Goal: Use online tool/utility

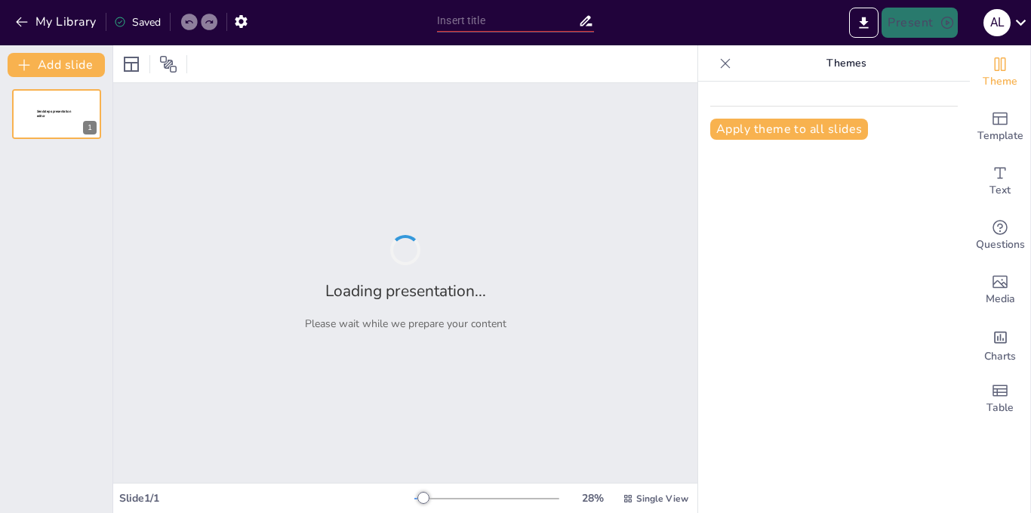
type input "Teorema de la Utilidad Esperada"
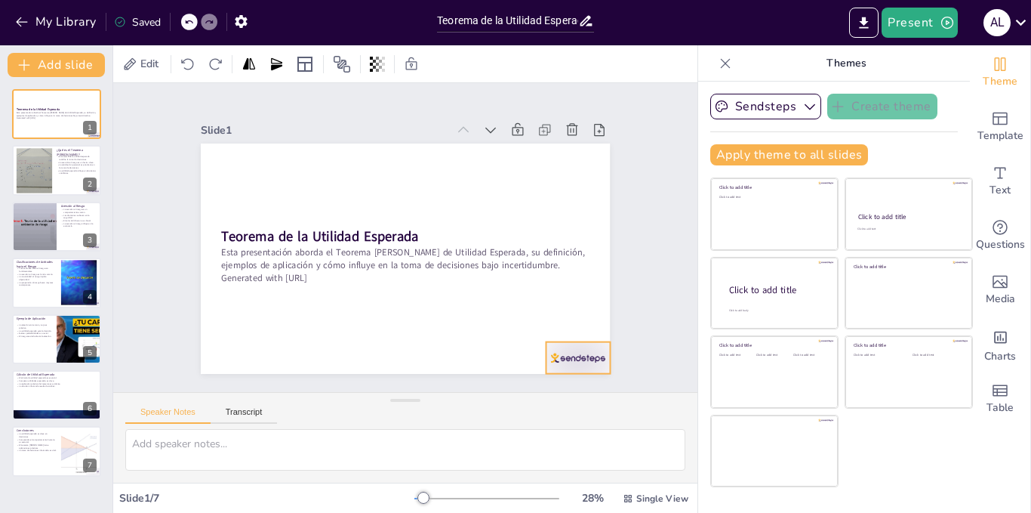
click at [559, 143] on div "Teorema de la Utilidad Esperada Esta presentación aborda el Teorema [PERSON_NAM…" at bounding box center [405, 143] width 409 height 0
click at [576, 322] on icon at bounding box center [581, 330] width 15 height 16
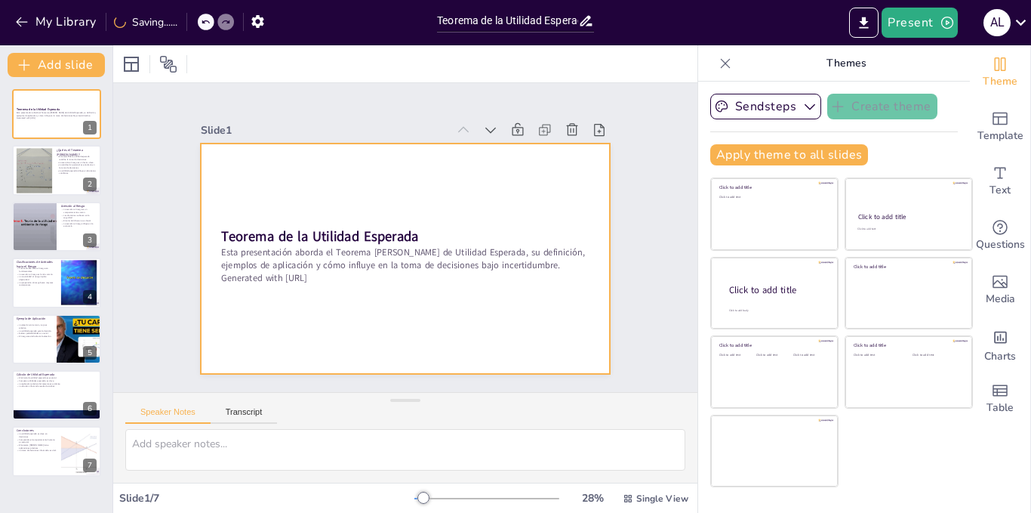
click at [343, 168] on div at bounding box center [403, 258] width 431 height 272
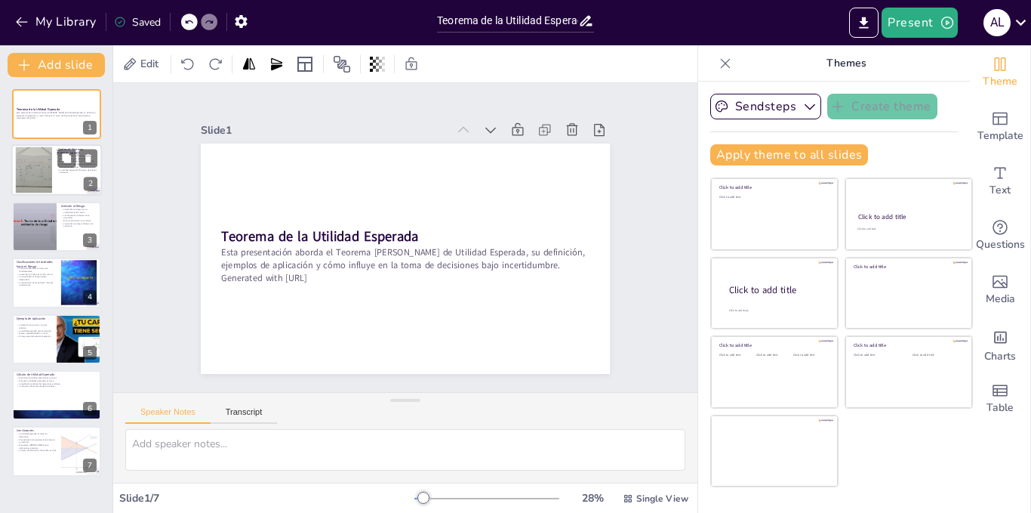
click at [55, 175] on div at bounding box center [56, 170] width 91 height 51
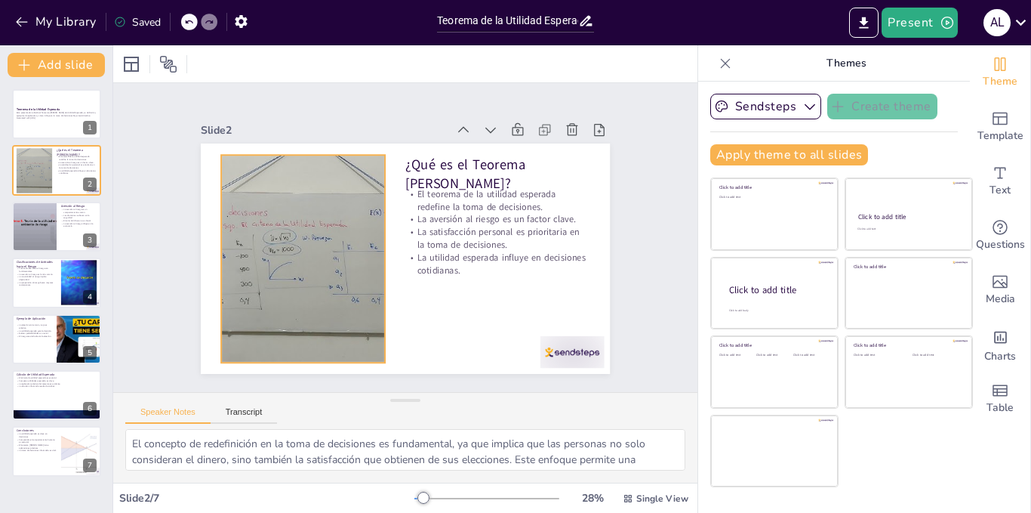
click at [344, 300] on div at bounding box center [301, 247] width 388 height 245
click at [310, 119] on icon at bounding box center [315, 125] width 18 height 18
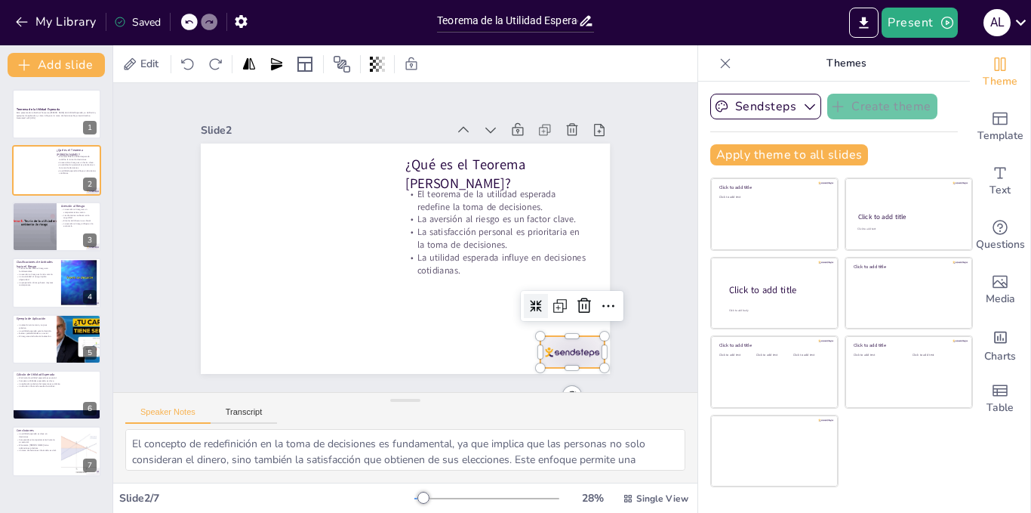
click at [579, 350] on div at bounding box center [559, 369] width 67 height 39
click at [569, 314] on icon at bounding box center [576, 324] width 20 height 20
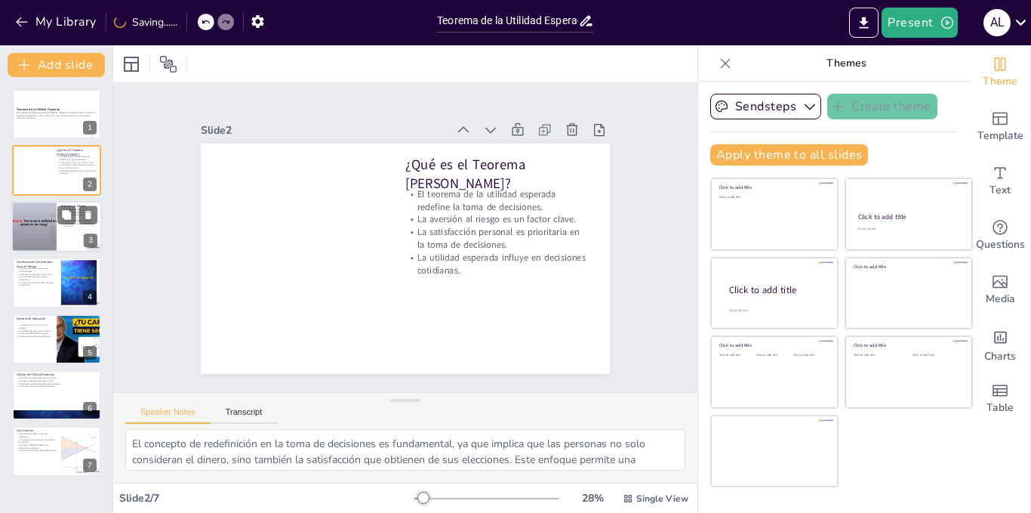
click at [34, 233] on div at bounding box center [34, 226] width 68 height 51
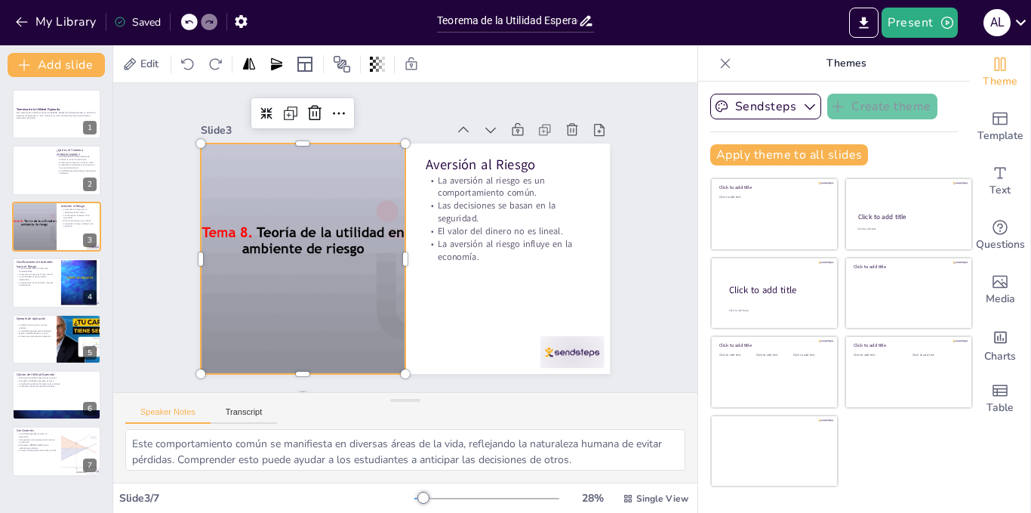
click at [290, 242] on div at bounding box center [363, 142] width 289 height 348
click at [306, 104] on icon at bounding box center [315, 113] width 18 height 18
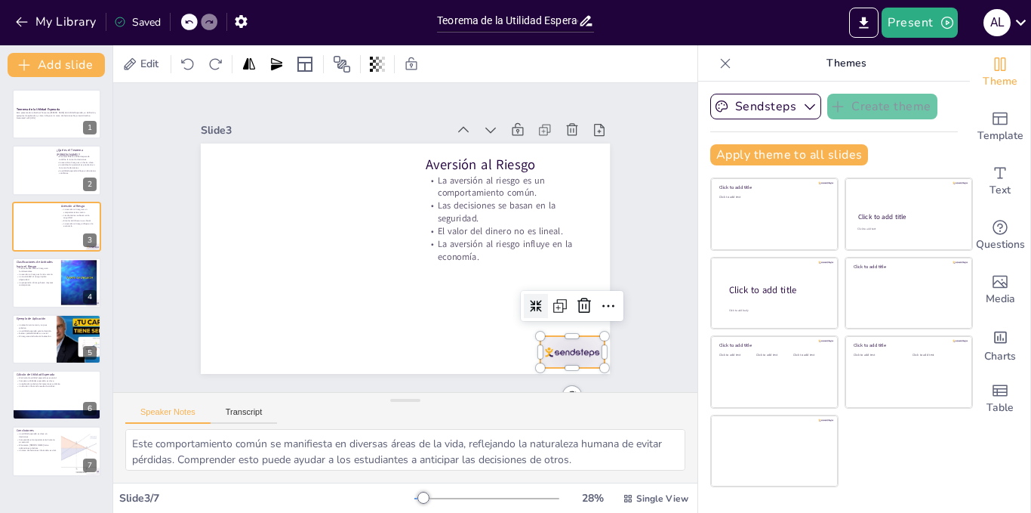
click at [576, 350] on div at bounding box center [559, 369] width 67 height 39
click at [578, 309] on icon at bounding box center [584, 306] width 18 height 18
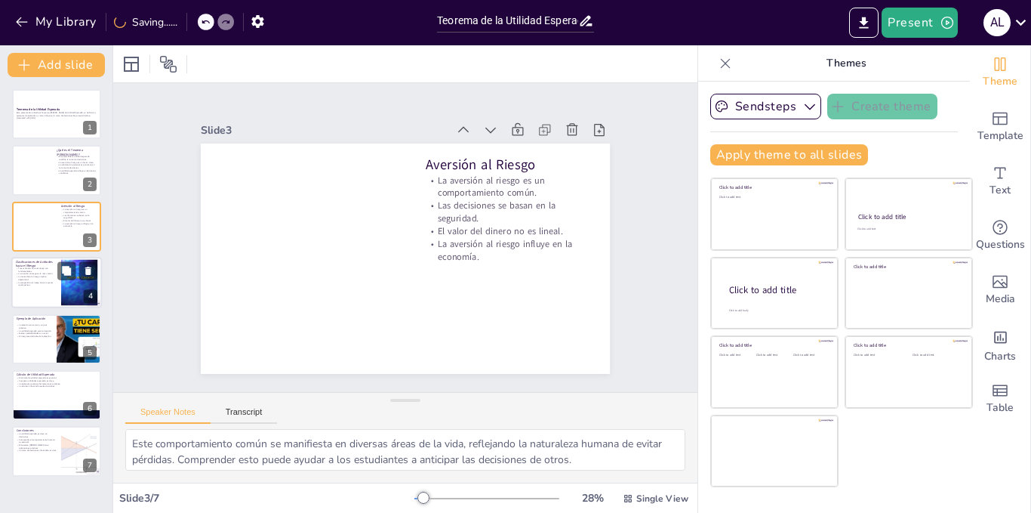
click at [77, 266] on div at bounding box center [77, 271] width 40 height 18
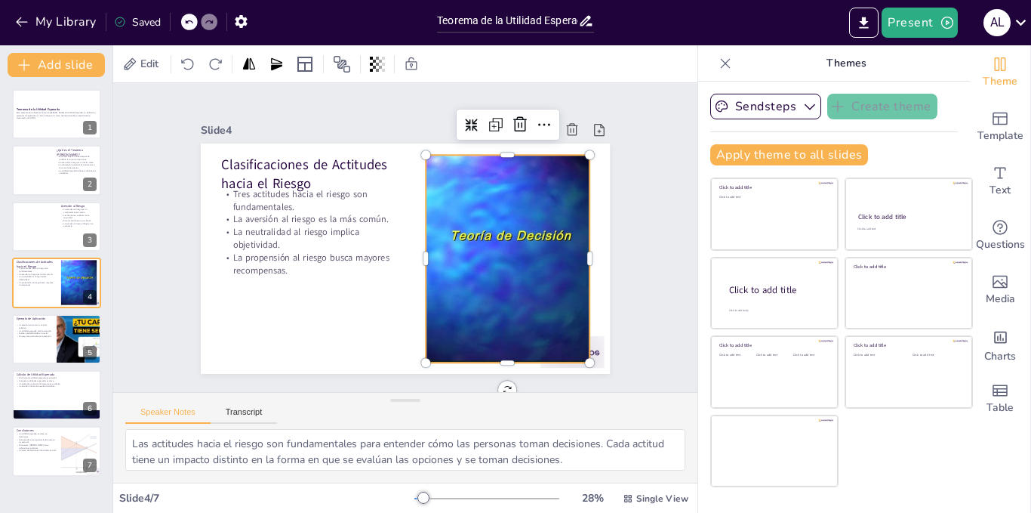
click at [525, 253] on div at bounding box center [505, 269] width 297 height 235
click at [523, 129] on icon at bounding box center [530, 137] width 15 height 16
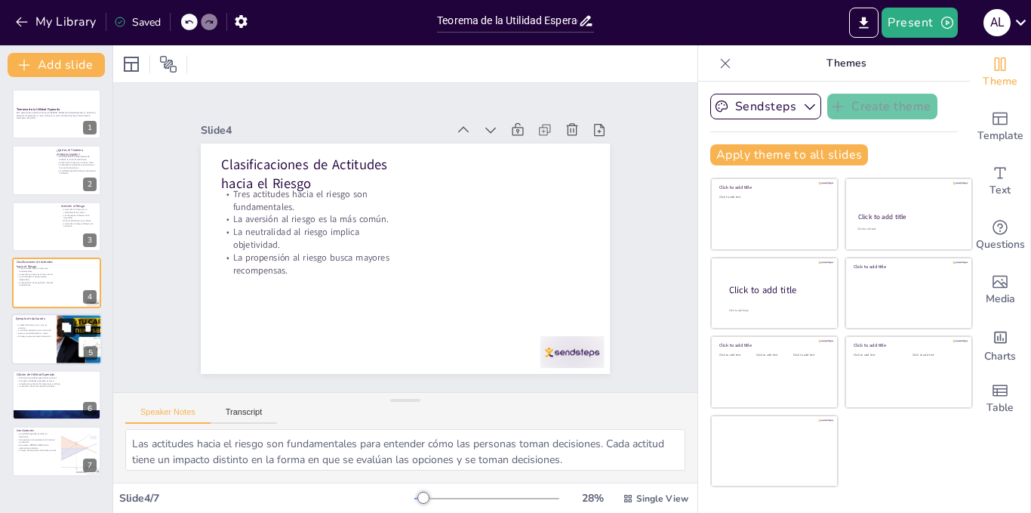
click at [74, 322] on button at bounding box center [66, 327] width 18 height 18
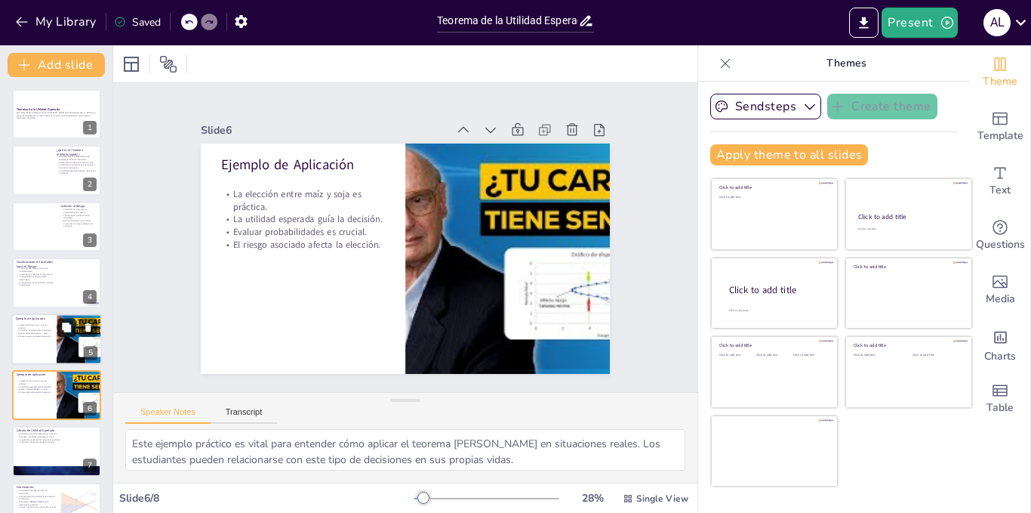
scroll to position [32, 0]
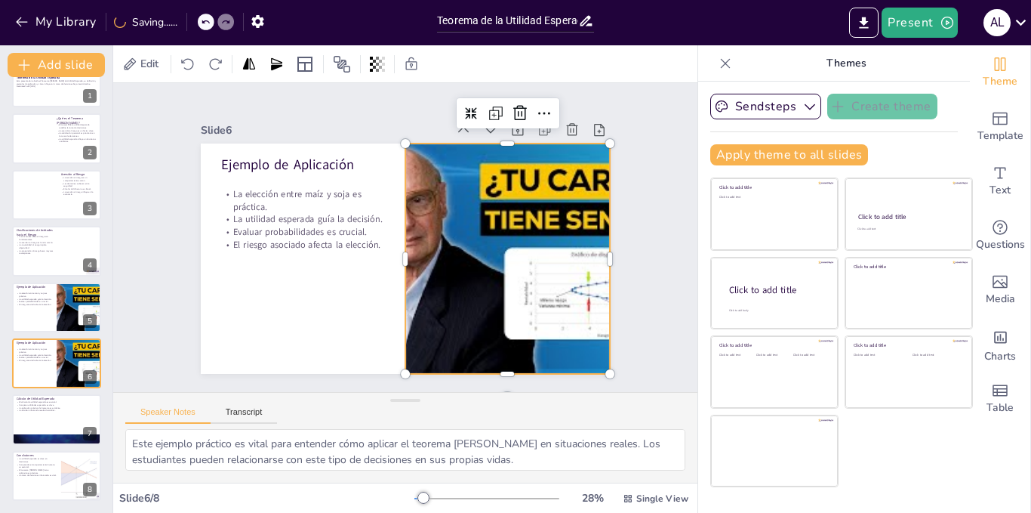
click at [511, 224] on div at bounding box center [504, 270] width 431 height 272
click at [523, 116] on icon at bounding box center [533, 126] width 20 height 20
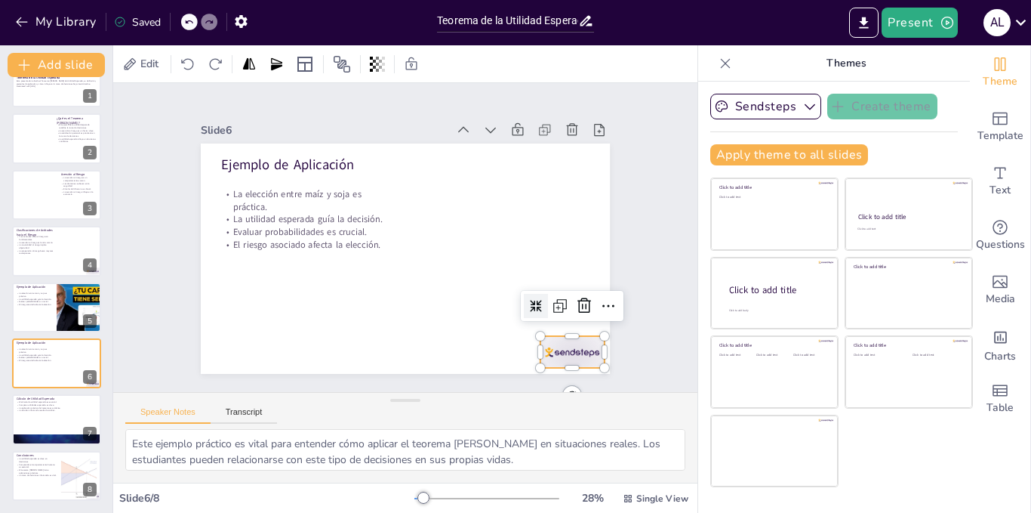
click at [562, 350] on div at bounding box center [559, 369] width 67 height 39
click at [566, 347] on icon at bounding box center [554, 358] width 23 height 23
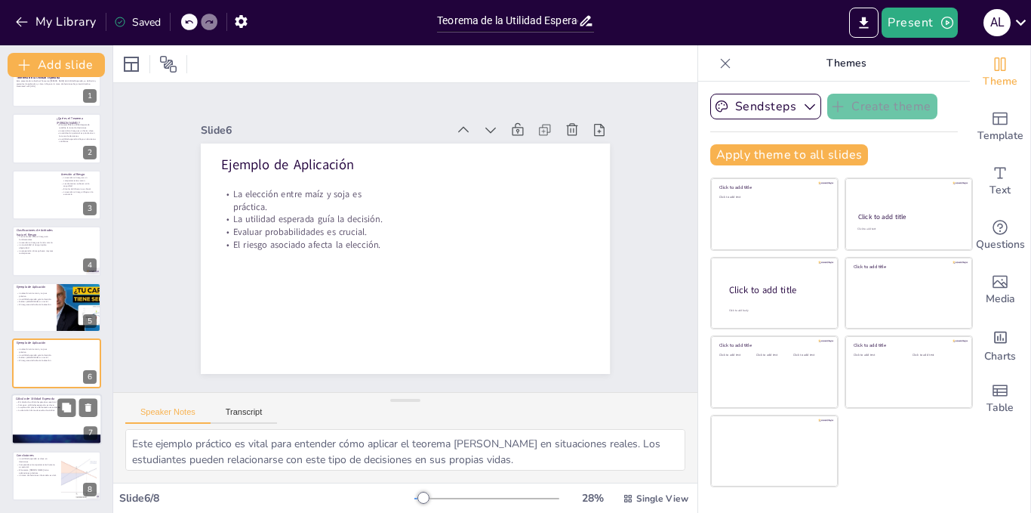
click at [71, 421] on div at bounding box center [56, 419] width 91 height 51
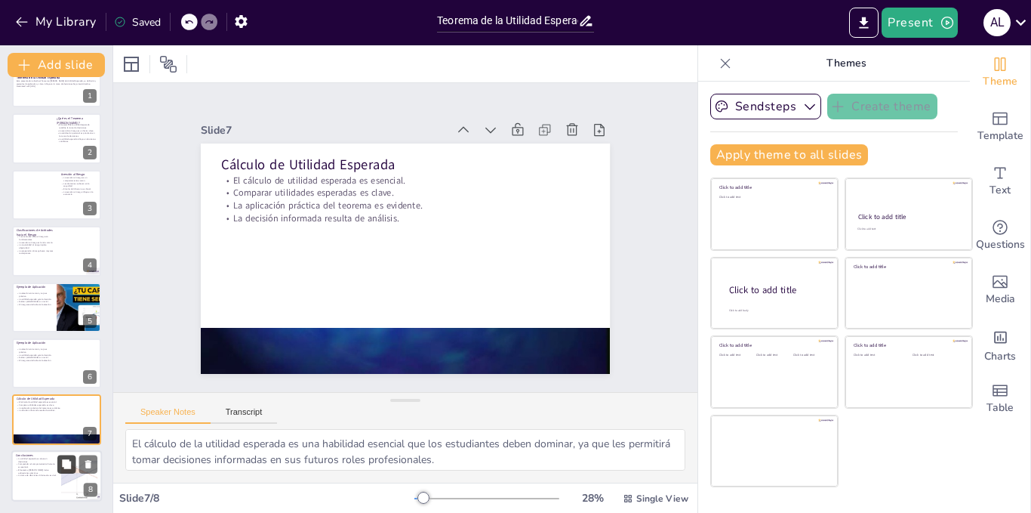
click at [67, 467] on icon at bounding box center [66, 463] width 9 height 9
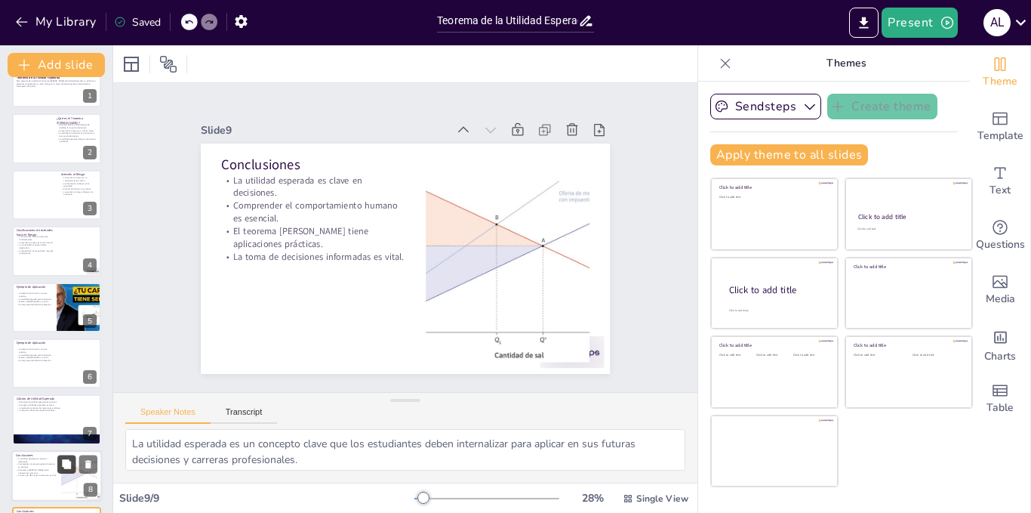
scroll to position [88, 0]
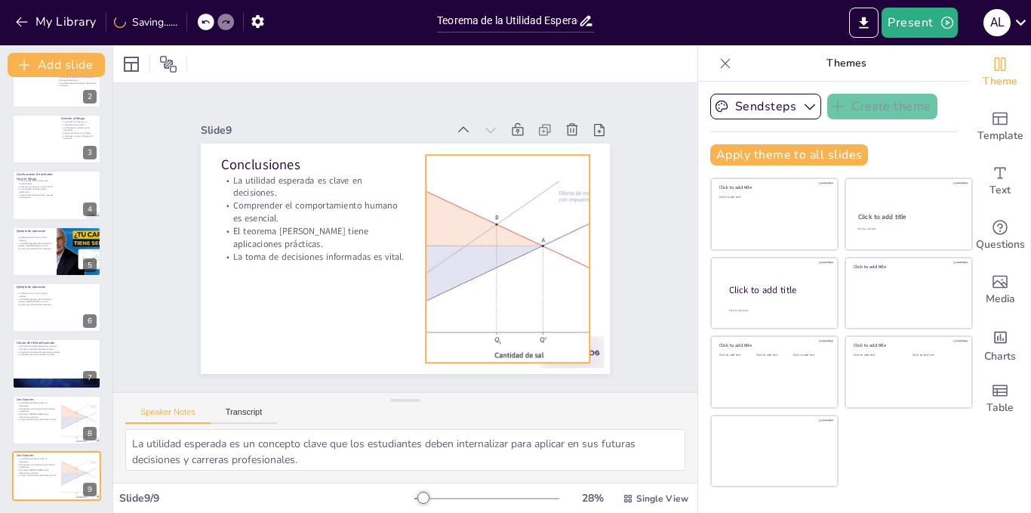
click at [491, 245] on div at bounding box center [505, 270] width 301 height 236
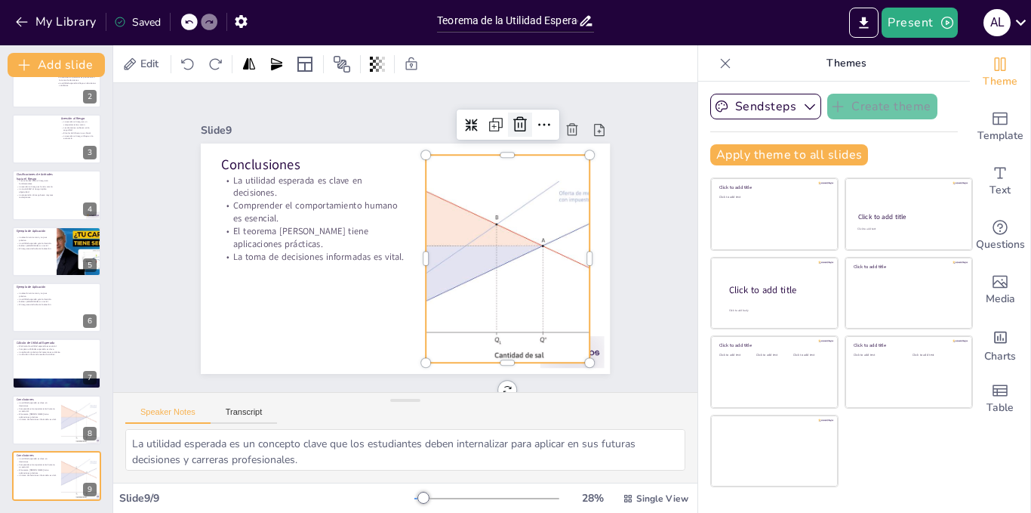
click at [533, 142] on icon at bounding box center [541, 150] width 17 height 17
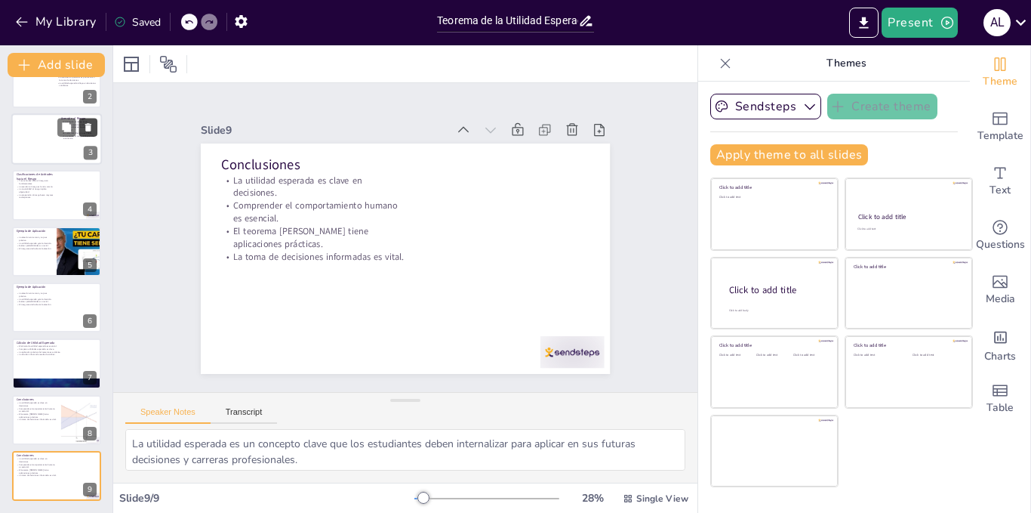
click at [82, 124] on button at bounding box center [88, 127] width 18 height 18
click at [52, 137] on div at bounding box center [56, 138] width 91 height 51
type textarea "El concepto de redefinición en la toma de decisiones es fundamental, ya que imp…"
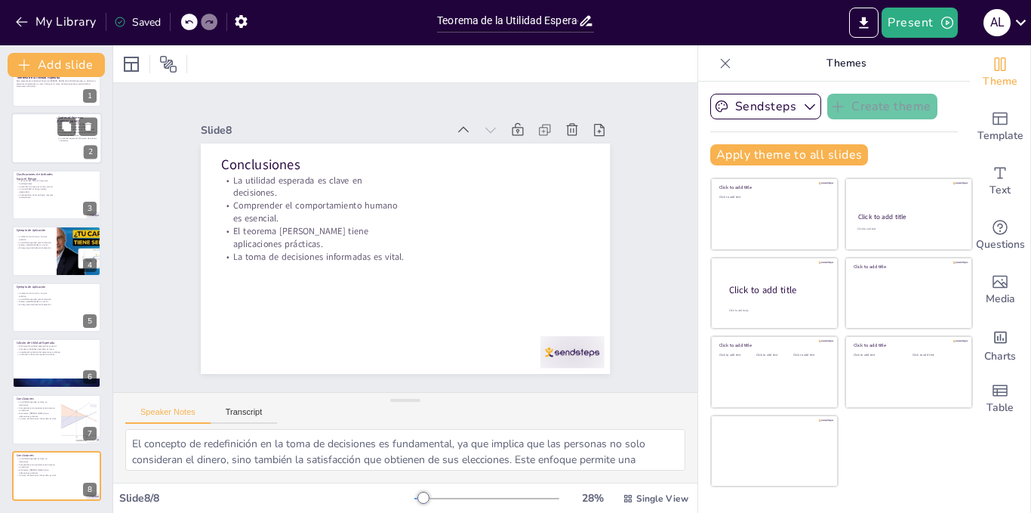
scroll to position [0, 0]
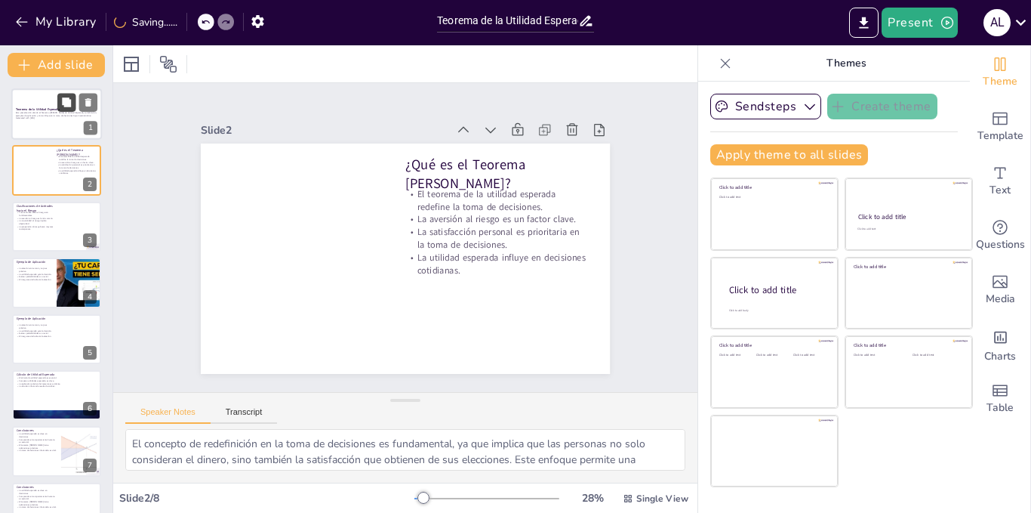
click at [65, 104] on icon at bounding box center [66, 101] width 9 height 9
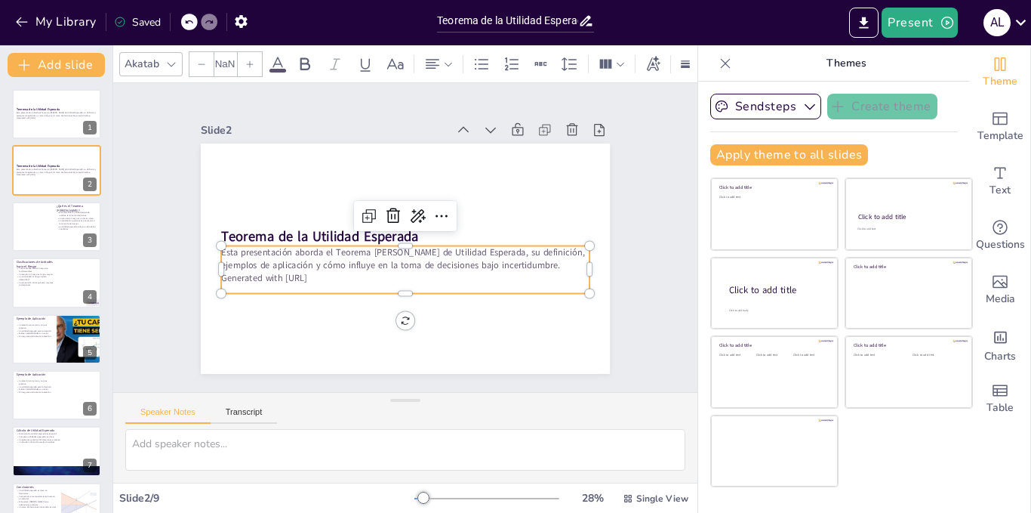
click at [314, 271] on p "Generated with [URL]" at bounding box center [405, 277] width 368 height 13
type input "32"
click at [314, 269] on p "Generated with [URL]" at bounding box center [401, 277] width 368 height 51
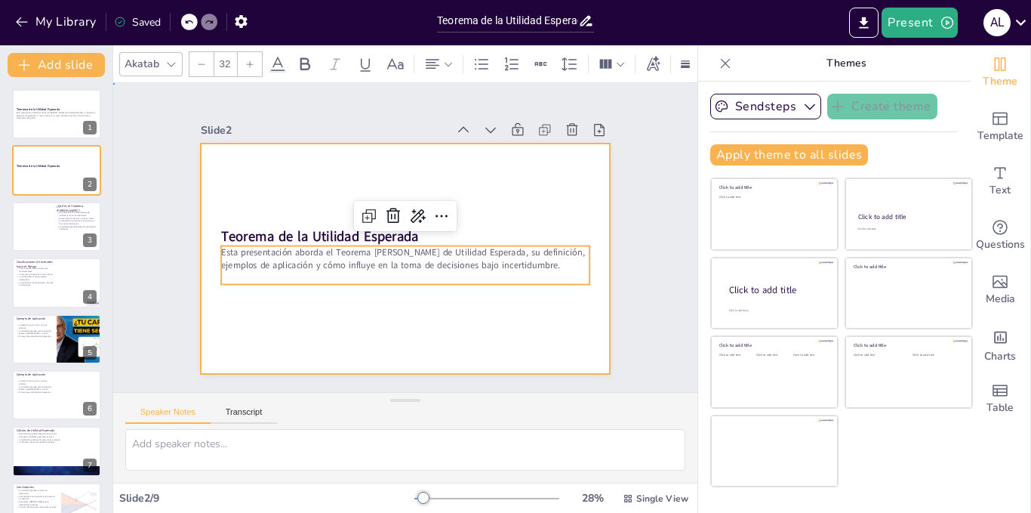
click at [259, 326] on div at bounding box center [403, 258] width 431 height 272
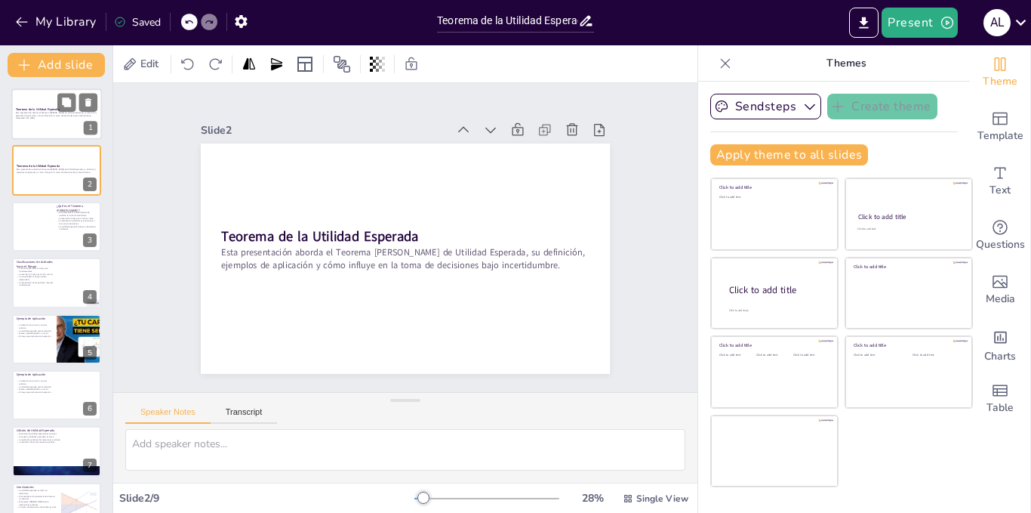
click at [45, 107] on strong "Teorema de la Utilidad Esperada" at bounding box center [38, 109] width 44 height 4
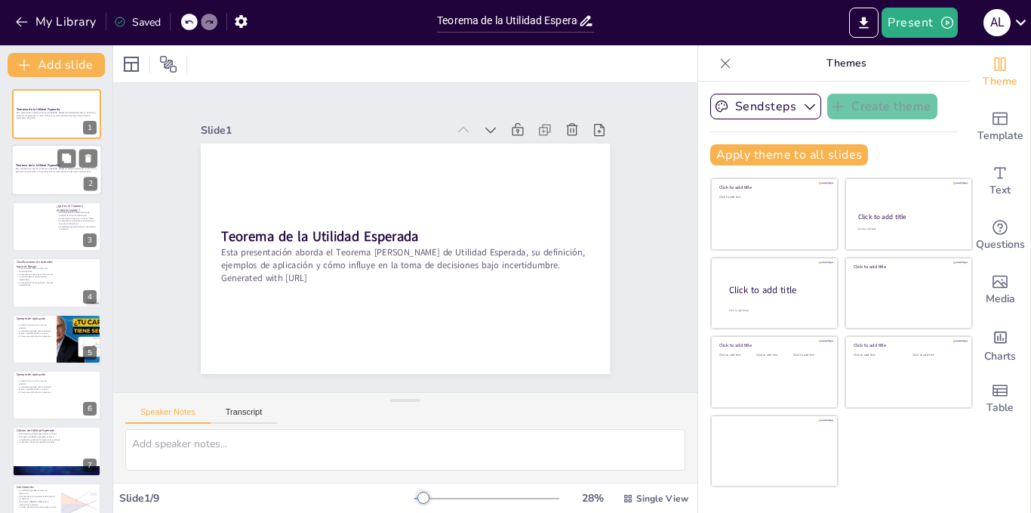
click at [52, 174] on p at bounding box center [57, 174] width 82 height 3
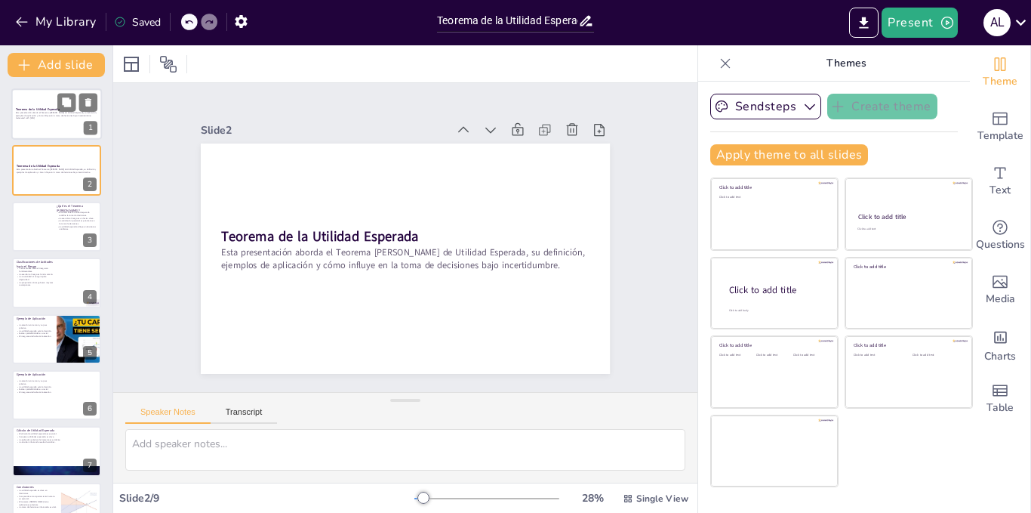
click at [36, 122] on div "Esta presentación aborda el Teorema [PERSON_NAME] de Utilidad Esperada, su defi…" at bounding box center [57, 116] width 82 height 11
click at [86, 103] on icon at bounding box center [88, 102] width 6 height 8
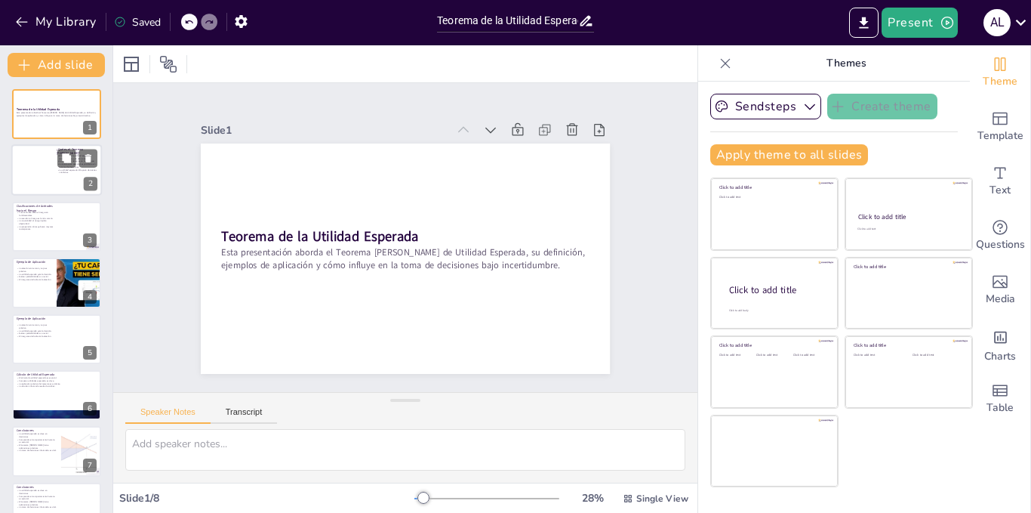
click at [54, 168] on div at bounding box center [56, 170] width 91 height 51
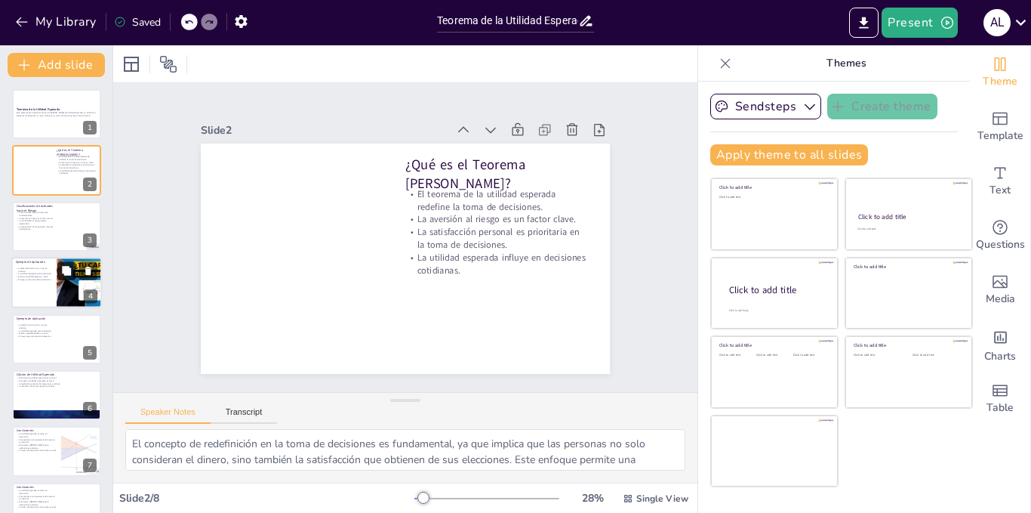
click at [60, 270] on button at bounding box center [66, 271] width 18 height 18
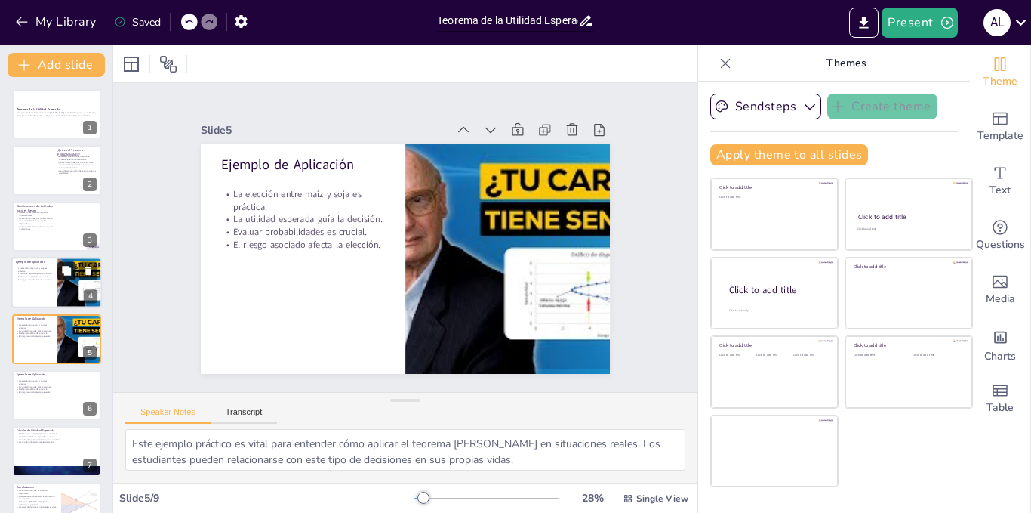
scroll to position [44, 0]
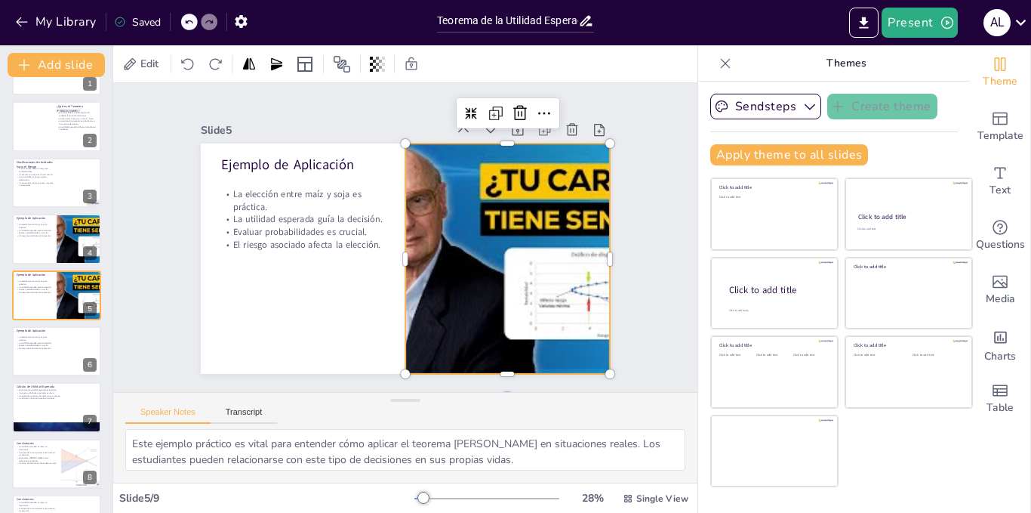
click at [516, 198] on div at bounding box center [504, 270] width 431 height 272
click at [523, 116] on icon at bounding box center [533, 126] width 20 height 20
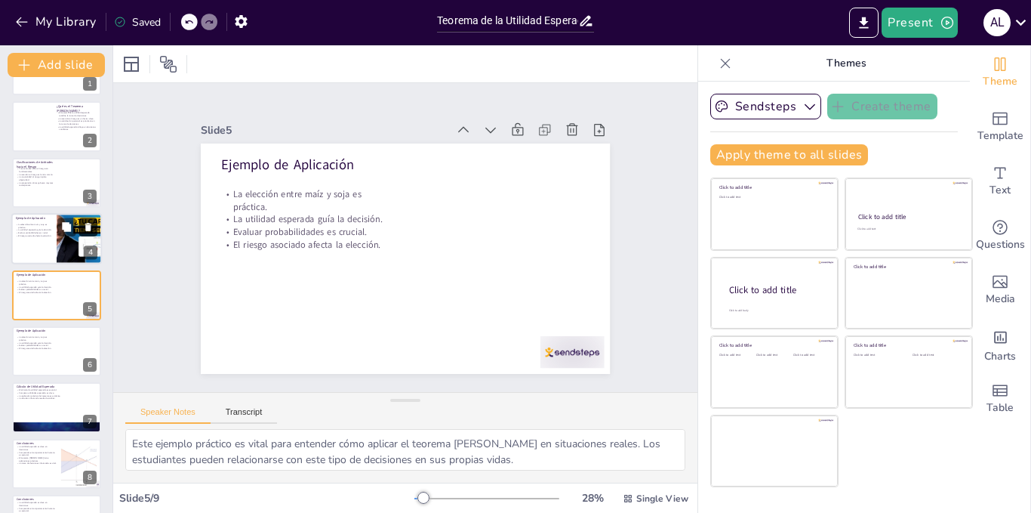
click at [91, 228] on icon at bounding box center [88, 227] width 6 height 8
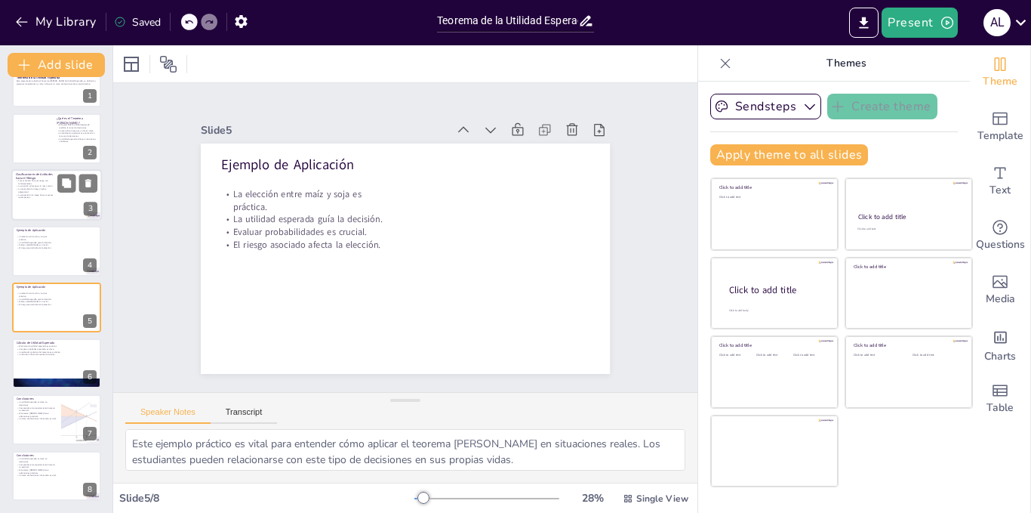
click at [34, 186] on p "La aversión al riesgo es la más común." at bounding box center [36, 186] width 41 height 3
type textarea "Las actitudes hacia el riesgo son fundamentales para entender cómo las personas…"
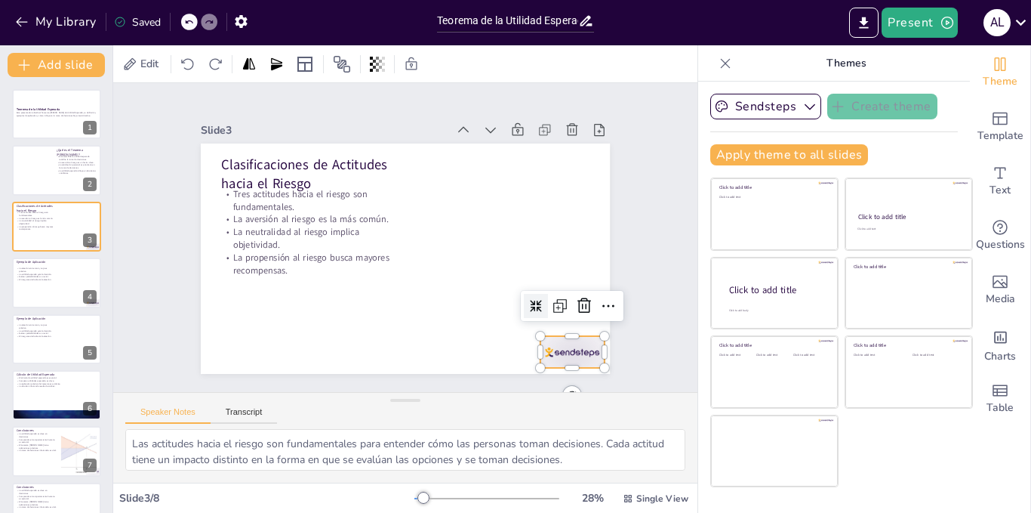
click at [566, 344] on div at bounding box center [573, 352] width 64 height 32
click at [569, 314] on icon at bounding box center [576, 324] width 20 height 20
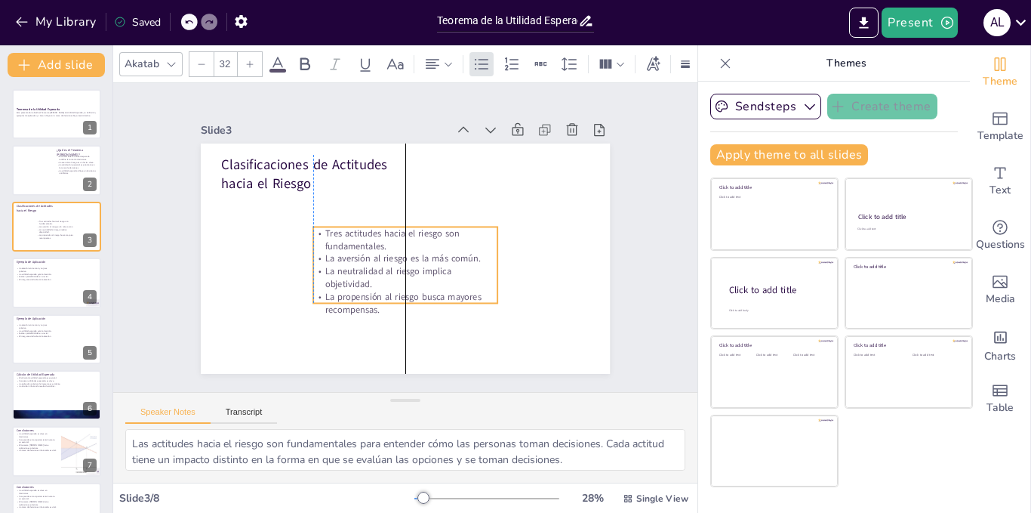
drag, startPoint x: 290, startPoint y: 190, endPoint x: 386, endPoint y: 229, distance: 103.6
click at [386, 229] on p "Tres actitudes hacia el riesgo son fundamentales." at bounding box center [406, 239] width 186 height 45
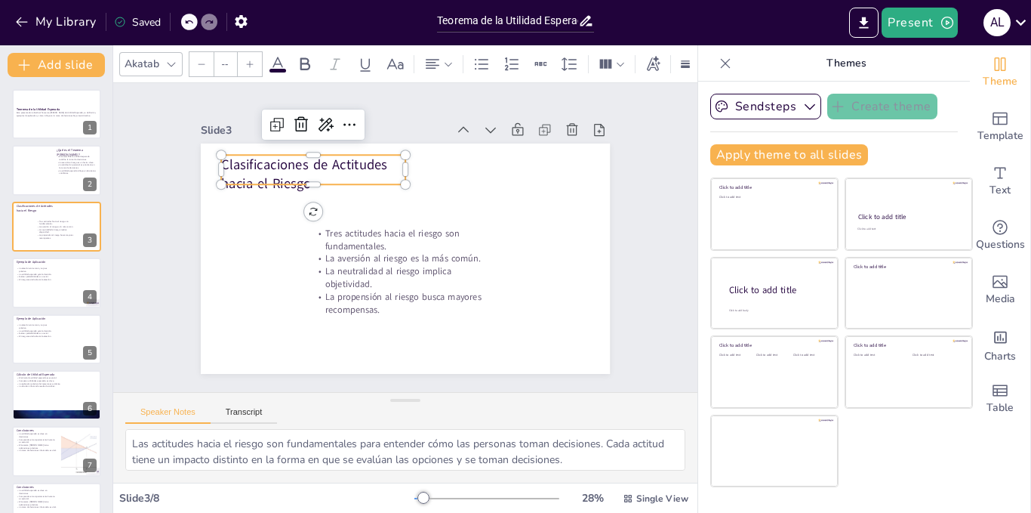
type input "48"
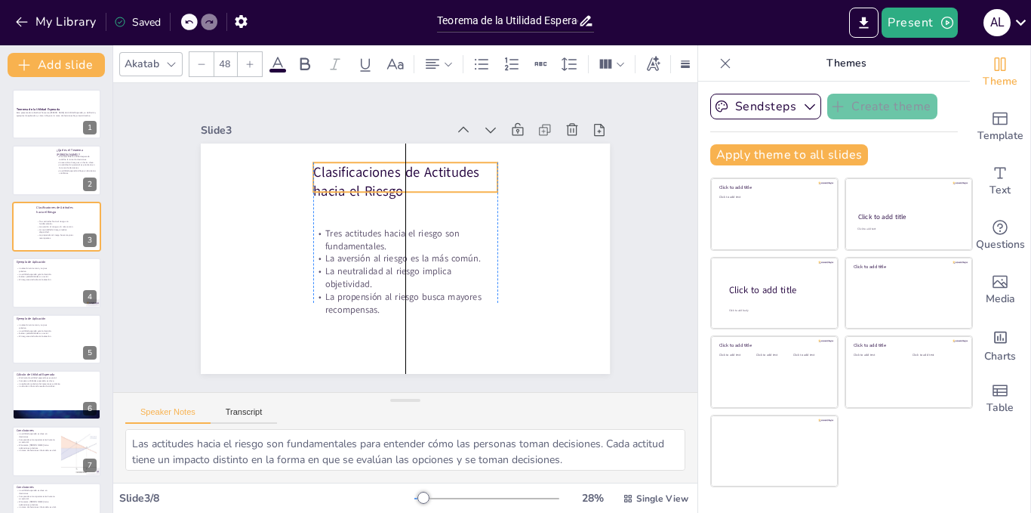
drag, startPoint x: 275, startPoint y: 171, endPoint x: 373, endPoint y: 179, distance: 98.5
click at [373, 179] on p "Clasificaciones de Actitudes hacia el Riesgo" at bounding box center [411, 181] width 187 height 57
click at [485, 173] on p "Clasificaciones de Actitudes hacia el Riesgo" at bounding box center [410, 184] width 187 height 57
click at [26, 281] on div "La elección entre maíz y soja es práctica. La utilidad esperada guía la decisió…" at bounding box center [34, 275] width 36 height 17
type textarea "Este ejemplo práctico es vital para entender cómo aplicar el teorema [PERSON_NA…"
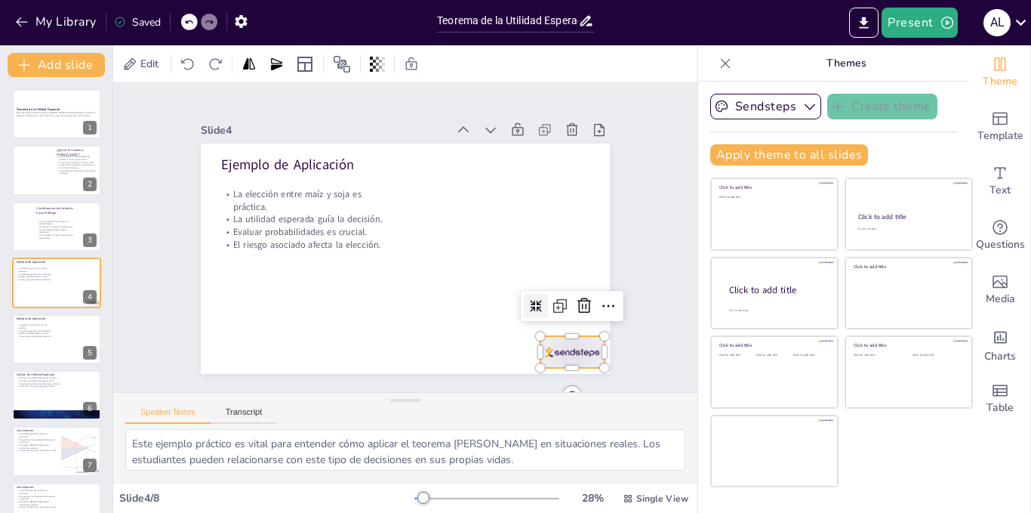
click at [560, 350] on div at bounding box center [559, 369] width 67 height 39
click at [575, 314] on icon at bounding box center [576, 324] width 20 height 20
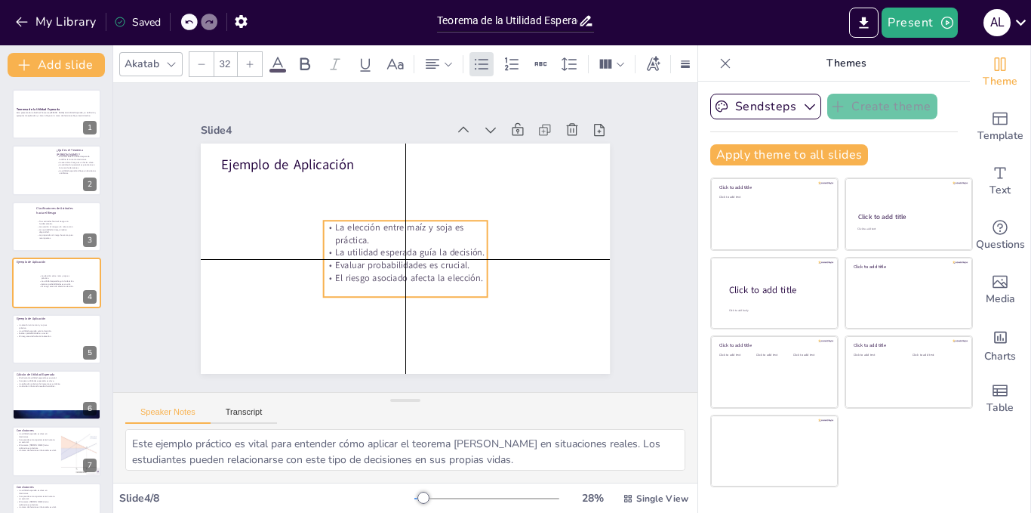
drag, startPoint x: 342, startPoint y: 235, endPoint x: 450, endPoint y: 270, distance: 113.7
click at [450, 270] on p "El riesgo asociado afecta la elección." at bounding box center [401, 277] width 164 height 29
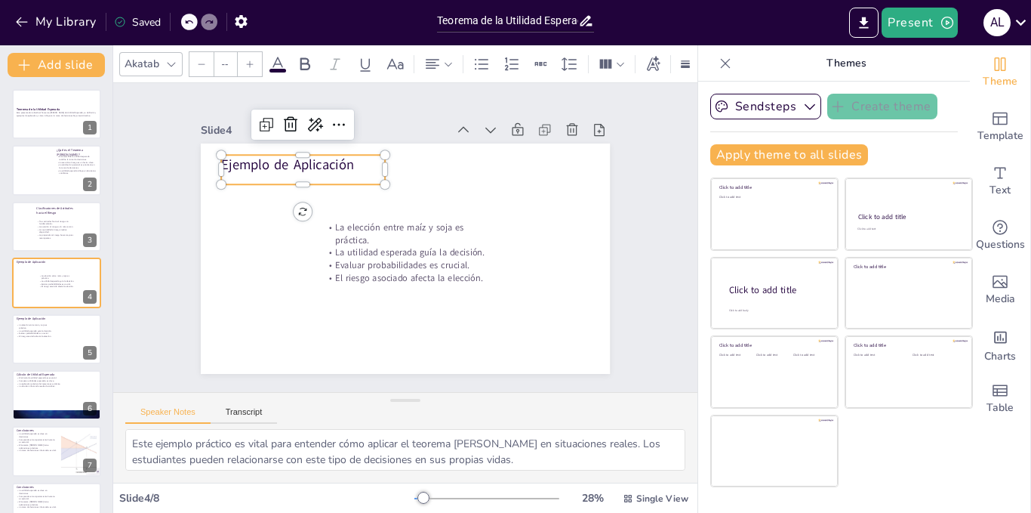
type input "48"
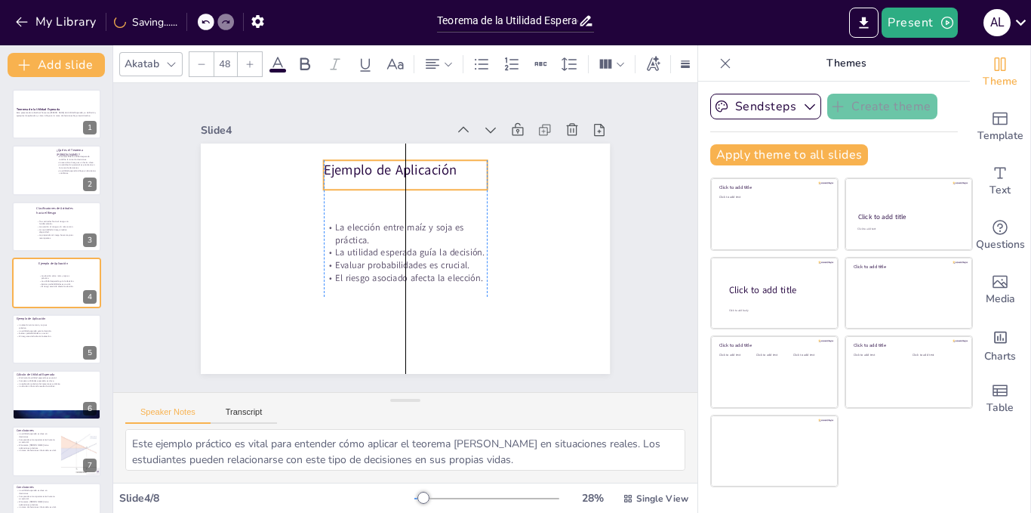
drag, startPoint x: 277, startPoint y: 163, endPoint x: 381, endPoint y: 168, distance: 103.6
click at [381, 168] on p "Ejemplo de Aplicación" at bounding box center [406, 169] width 164 height 19
click at [24, 338] on div "La elección entre maíz y soja es práctica. La utilidad esperada guía la decisió…" at bounding box center [34, 331] width 36 height 17
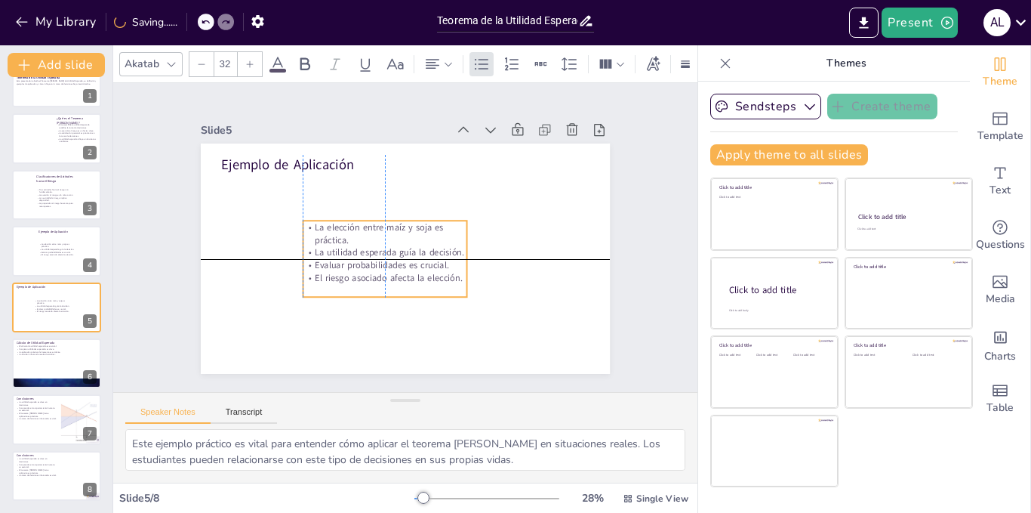
drag, startPoint x: 301, startPoint y: 205, endPoint x: 387, endPoint y: 239, distance: 92.5
click at [387, 239] on p "La elección entre maíz y soja es práctica." at bounding box center [385, 231] width 165 height 42
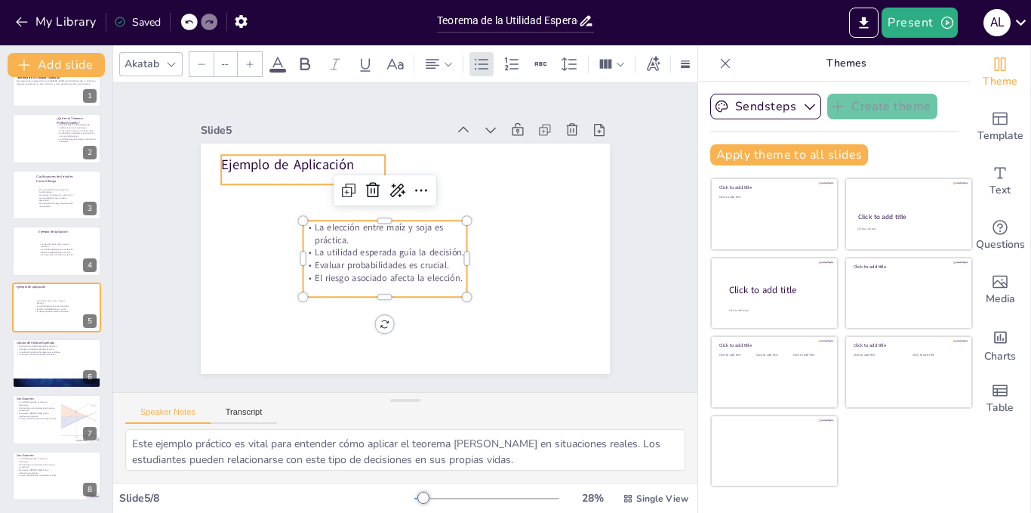
type input "48"
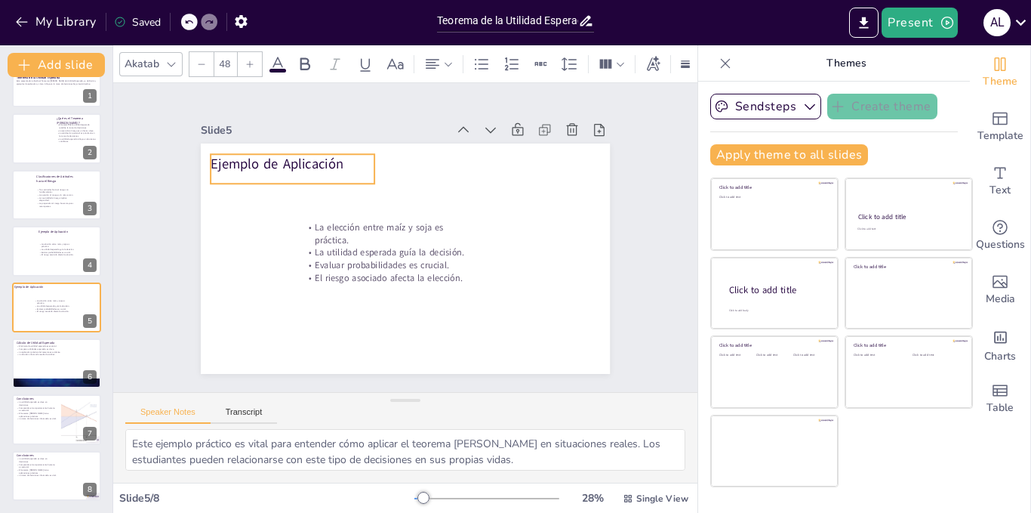
drag, startPoint x: 299, startPoint y: 158, endPoint x: 288, endPoint y: 157, distance: 10.6
click at [288, 157] on p "Ejemplo de Aplicación" at bounding box center [300, 152] width 165 height 36
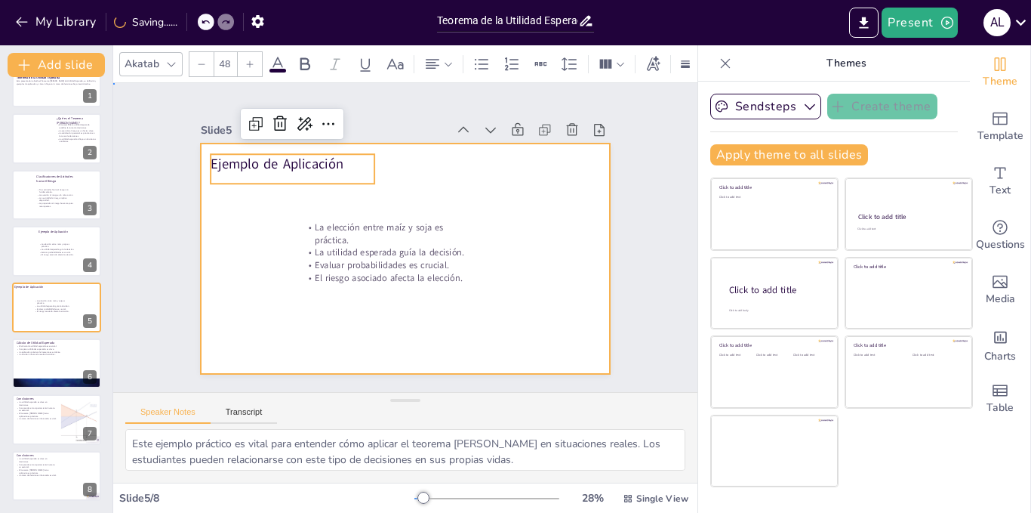
click at [237, 242] on div at bounding box center [402, 258] width 431 height 272
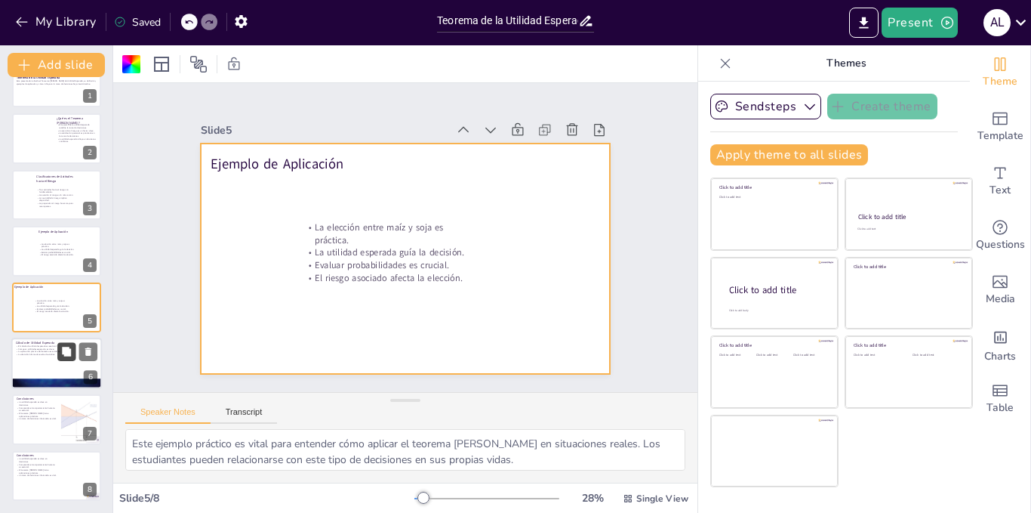
click at [66, 352] on icon at bounding box center [66, 351] width 9 height 9
type textarea "El cálculo de la utilidad esperada es una habilidad esencial que los estudiante…"
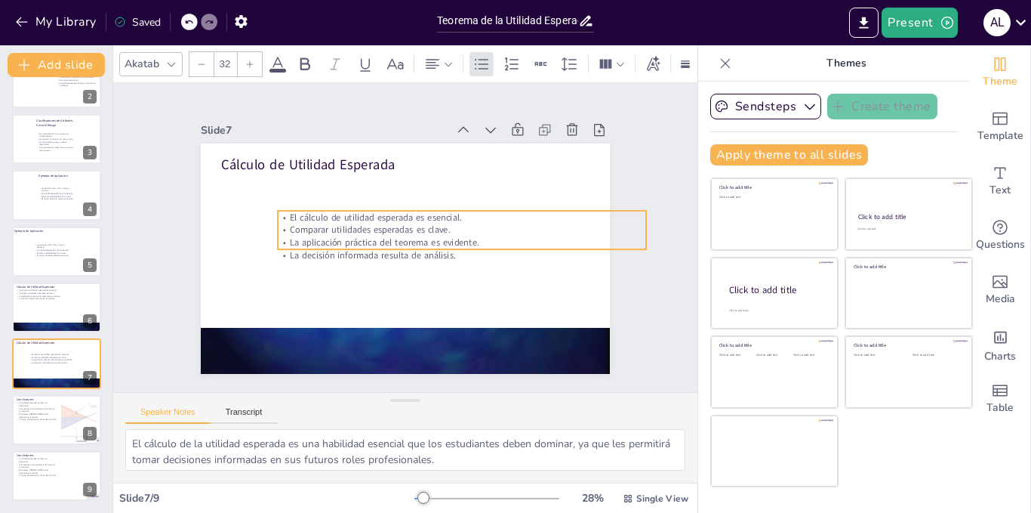
drag, startPoint x: 304, startPoint y: 190, endPoint x: 360, endPoint y: 227, distance: 67.6
click at [360, 227] on p "Comparar utilidades esperadas es clave." at bounding box center [463, 235] width 368 height 51
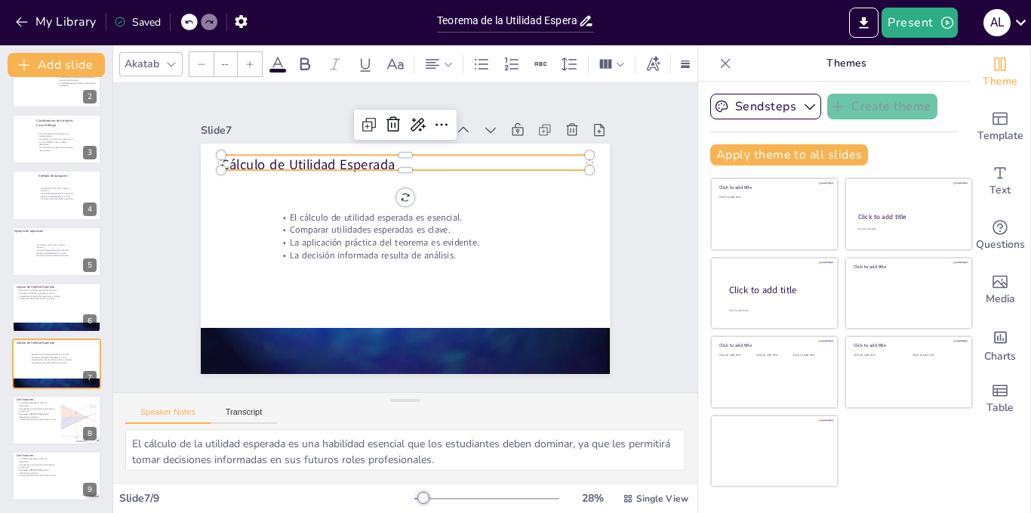
type input "48"
click at [449, 158] on p "Cálculo de Utilidad Esperada" at bounding box center [477, 245] width 57 height 368
click at [395, 125] on icon at bounding box center [405, 124] width 20 height 20
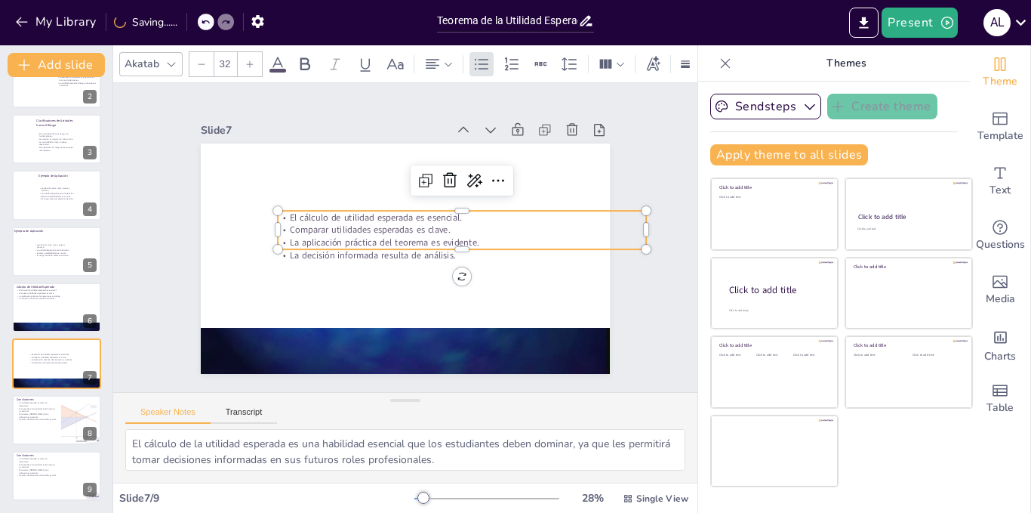
click at [375, 225] on p "Comparar utilidades esperadas es clave." at bounding box center [462, 241] width 363 height 89
click at [449, 177] on icon at bounding box center [456, 185] width 15 height 16
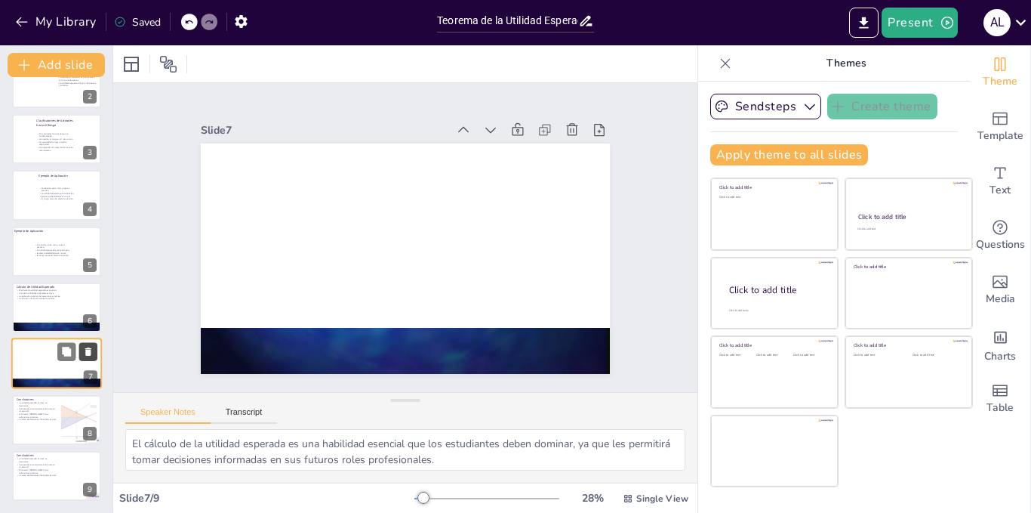
click at [87, 353] on icon at bounding box center [88, 352] width 6 height 8
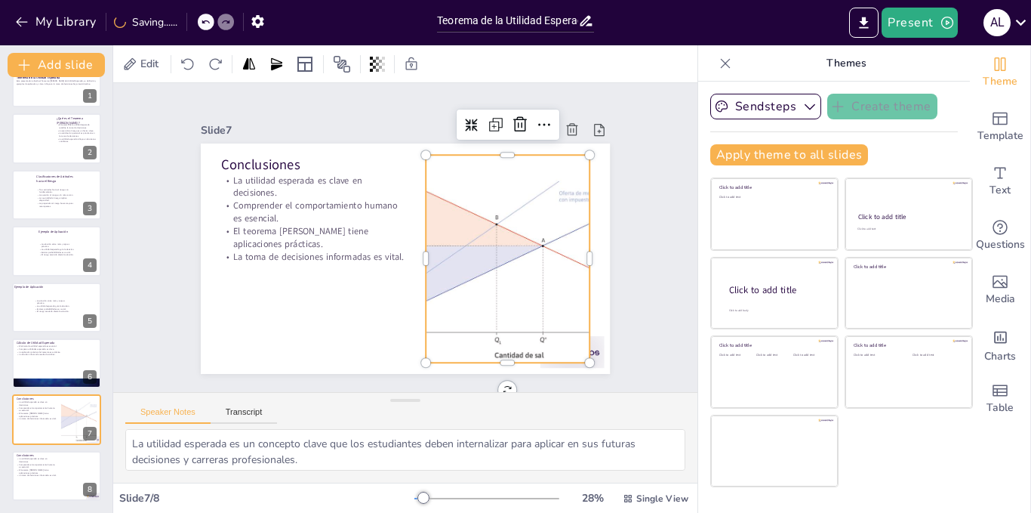
click at [464, 252] on div at bounding box center [496, 289] width 331 height 284
click at [521, 128] on icon at bounding box center [531, 138] width 20 height 20
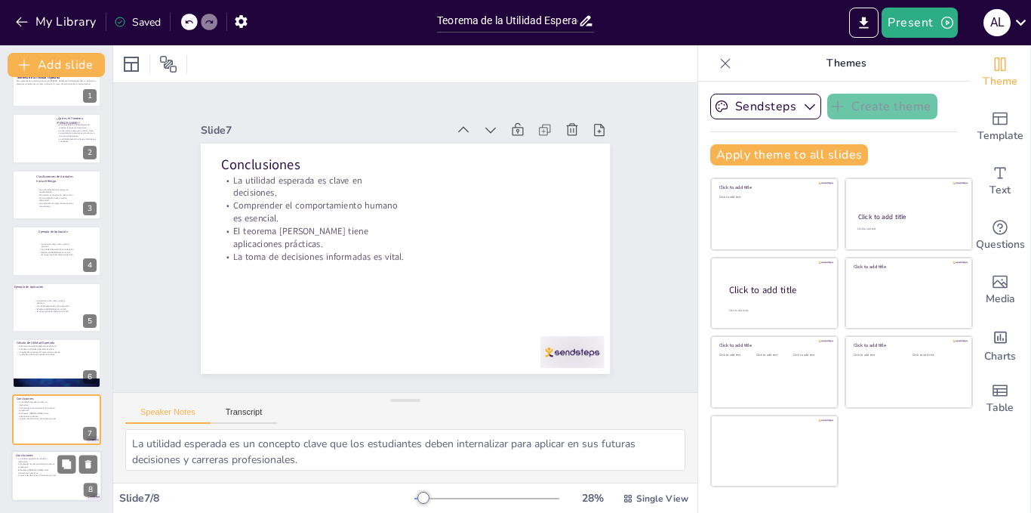
click at [29, 469] on p "El teorema [PERSON_NAME] tiene aplicaciones prácticas." at bounding box center [36, 470] width 41 height 5
click at [91, 408] on icon at bounding box center [88, 408] width 6 height 8
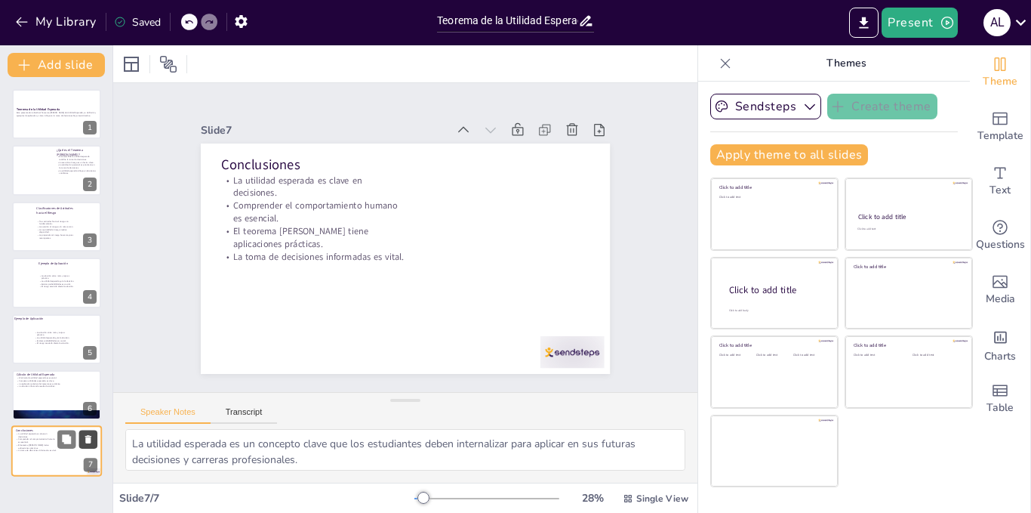
scroll to position [0, 0]
click at [39, 387] on p "La decisión informada resulta de análisis." at bounding box center [57, 385] width 82 height 3
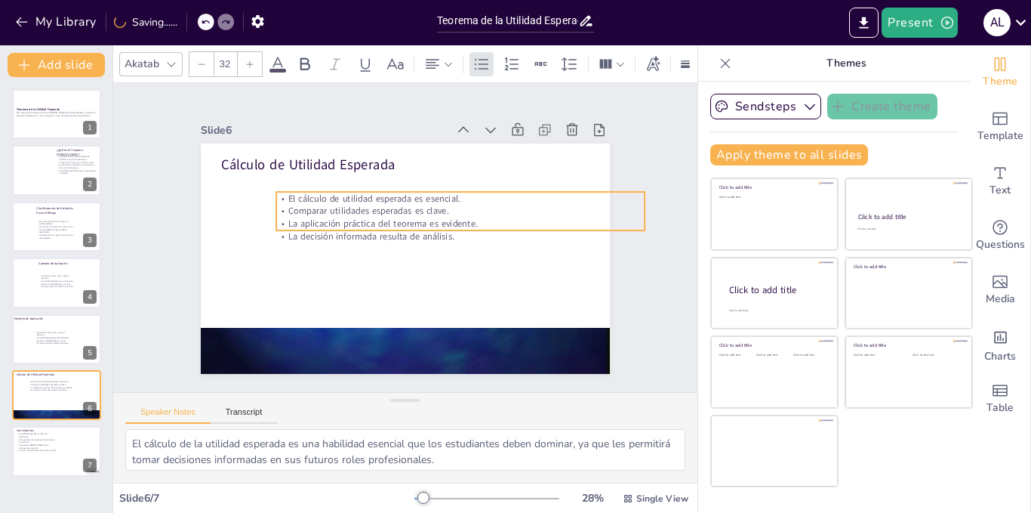
drag, startPoint x: 328, startPoint y: 194, endPoint x: 383, endPoint y: 212, distance: 58.0
click at [383, 212] on p "La aplicación práctica del teorema es evidente." at bounding box center [462, 229] width 368 height 51
click at [383, 211] on p "La aplicación práctica del teorema es evidente." at bounding box center [462, 235] width 363 height 89
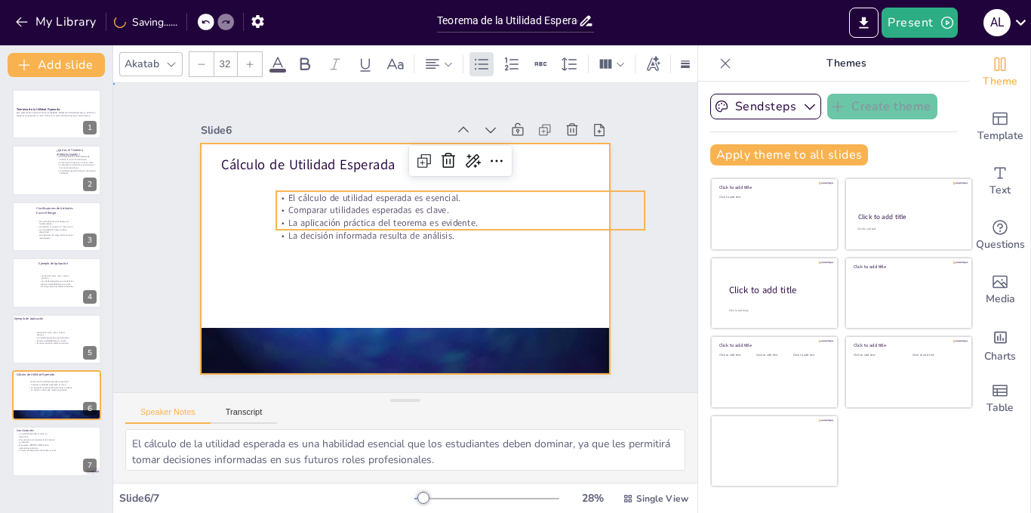
click at [353, 278] on div at bounding box center [403, 258] width 431 height 272
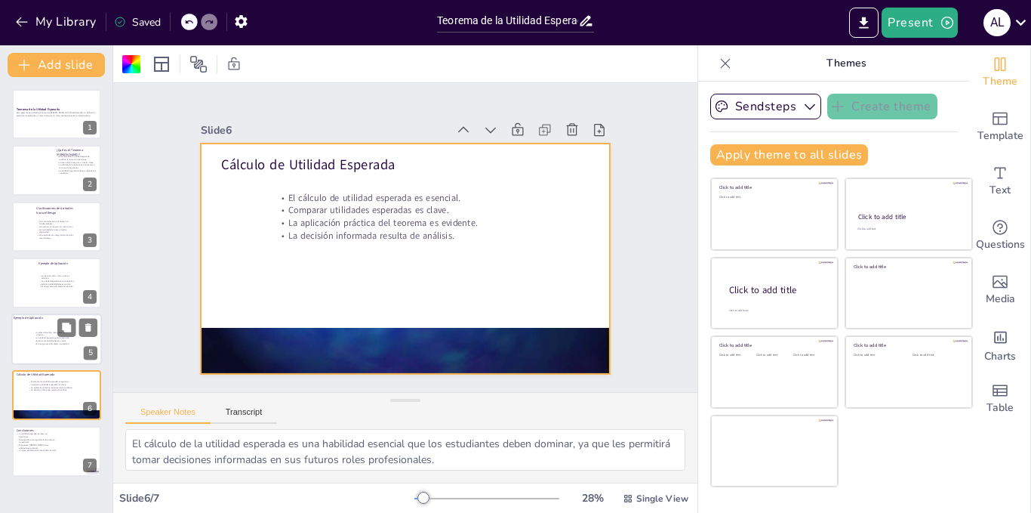
click at [45, 328] on div at bounding box center [56, 338] width 91 height 51
type textarea "Este ejemplo práctico es vital para entender cómo aplicar el teorema [PERSON_NA…"
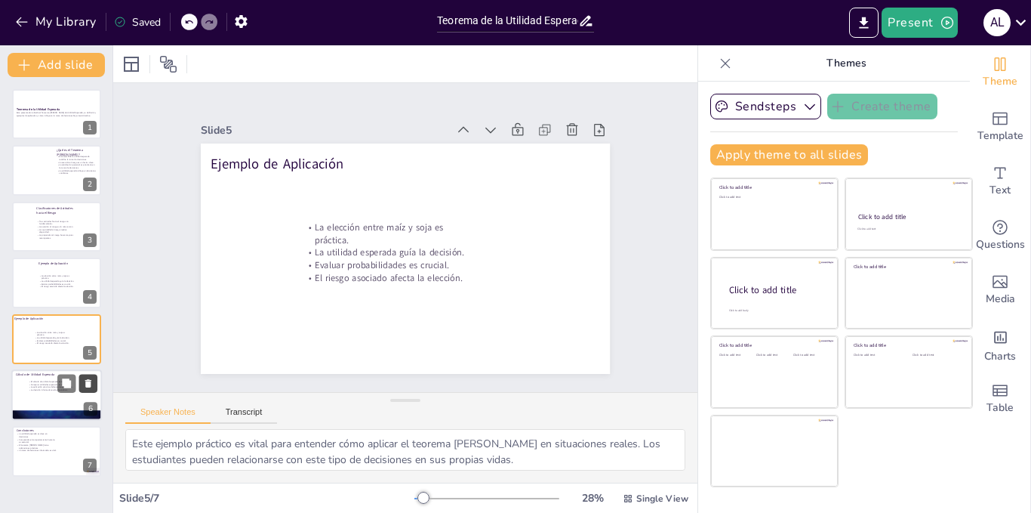
click at [79, 390] on button at bounding box center [88, 383] width 18 height 18
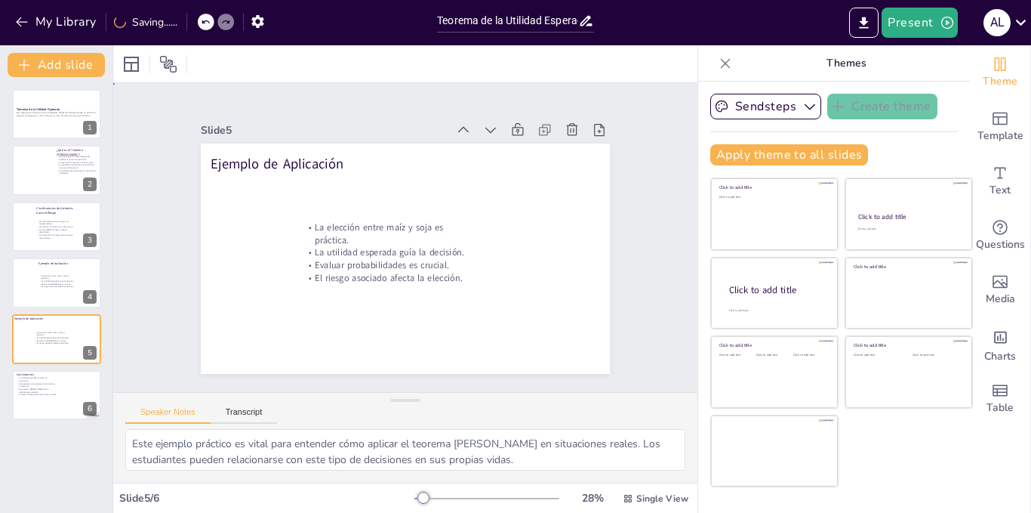
click at [176, 326] on div "Slide 1 Teorema de la Utilidad Esperada Esta presentación aborda el Teorema [PE…" at bounding box center [406, 237] width 540 height 369
